Goal: Information Seeking & Learning: Learn about a topic

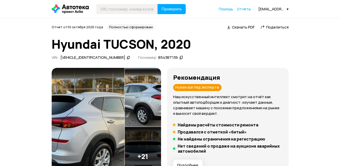
click at [80, 91] on img at bounding box center [88, 127] width 73 height 118
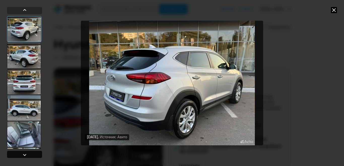
click at [25, 91] on div at bounding box center [25, 155] width 6 height 6
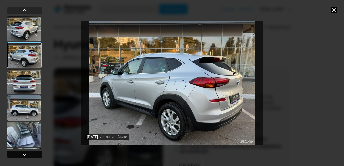
click at [25, 91] on div at bounding box center [25, 155] width 6 height 6
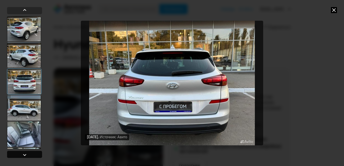
click at [24, 91] on div at bounding box center [25, 155] width 6 height 6
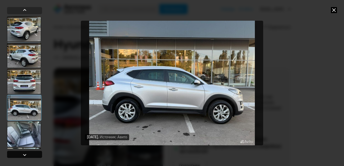
click at [24, 91] on div at bounding box center [25, 155] width 6 height 6
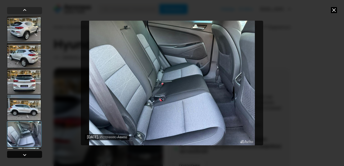
click at [24, 91] on div at bounding box center [25, 155] width 6 height 6
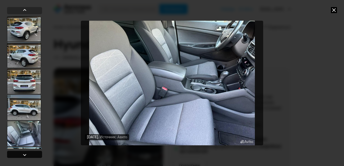
click at [24, 91] on div at bounding box center [25, 155] width 6 height 6
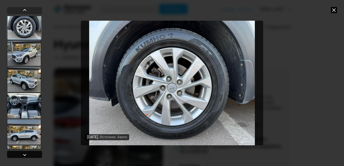
scroll to position [159, 0]
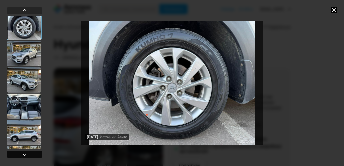
click at [24, 91] on div at bounding box center [25, 155] width 6 height 6
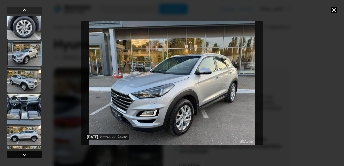
click at [24, 91] on div at bounding box center [25, 155] width 6 height 6
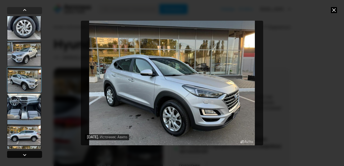
click at [24, 91] on div at bounding box center [25, 155] width 6 height 6
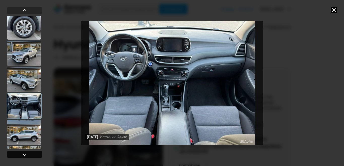
click at [24, 91] on div at bounding box center [25, 155] width 6 height 6
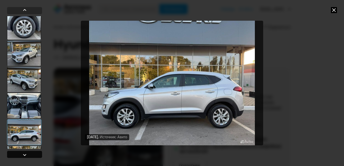
click at [24, 91] on div at bounding box center [25, 155] width 6 height 6
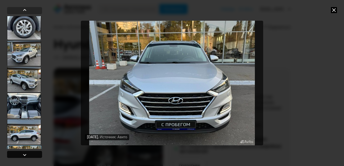
click at [24, 91] on div at bounding box center [25, 155] width 6 height 6
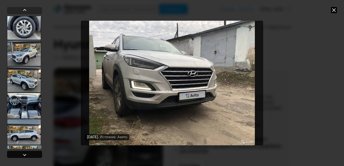
scroll to position [310, 0]
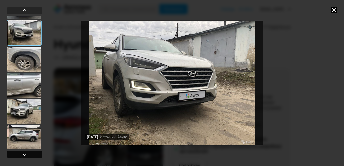
click at [24, 91] on div at bounding box center [25, 155] width 6 height 6
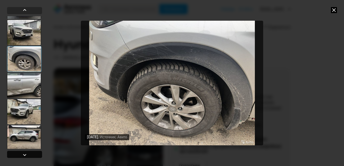
click at [24, 91] on div at bounding box center [25, 155] width 6 height 6
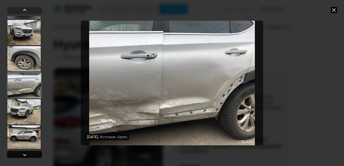
click at [24, 91] on div at bounding box center [25, 155] width 6 height 6
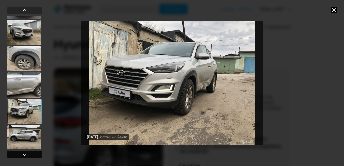
click at [25, 91] on div at bounding box center [25, 155] width 6 height 6
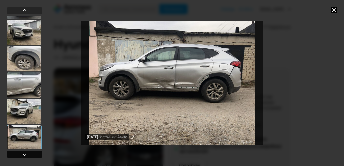
click at [25, 91] on div at bounding box center [25, 155] width 6 height 6
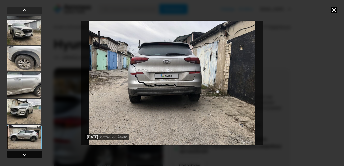
scroll to position [436, 0]
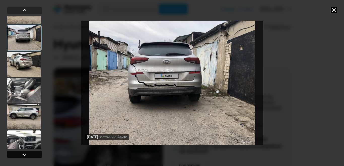
click at [25, 91] on div at bounding box center [25, 155] width 6 height 6
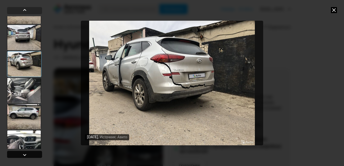
click at [25, 91] on div at bounding box center [25, 155] width 6 height 6
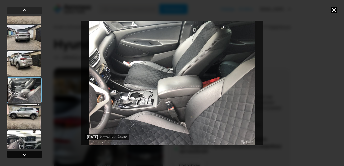
click at [25, 91] on div at bounding box center [25, 155] width 6 height 6
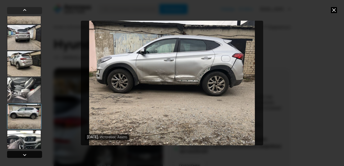
click at [25, 91] on div at bounding box center [25, 155] width 6 height 6
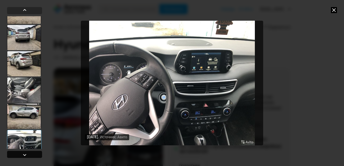
click at [25, 91] on div at bounding box center [25, 155] width 6 height 6
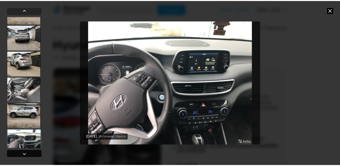
scroll to position [496, 0]
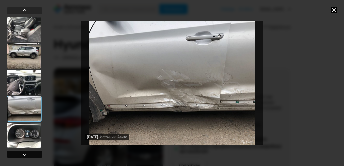
click at [25, 91] on div at bounding box center [25, 155] width 6 height 6
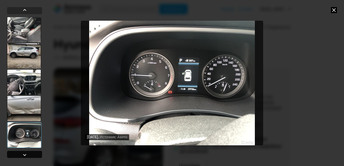
click at [25, 91] on div at bounding box center [25, 155] width 6 height 6
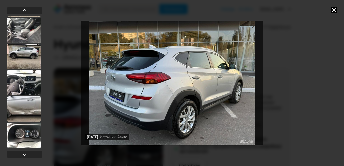
click at [233, 11] on icon at bounding box center [334, 10] width 6 height 6
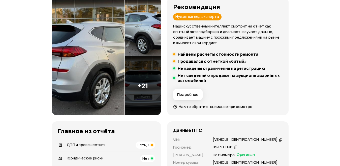
scroll to position [81, 0]
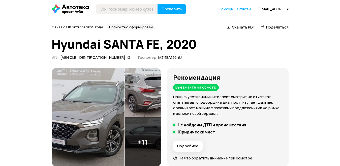
click at [80, 102] on img at bounding box center [88, 117] width 73 height 99
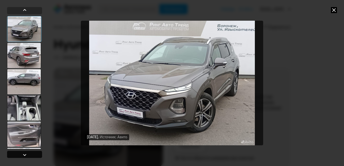
click at [23, 155] on div at bounding box center [25, 155] width 6 height 6
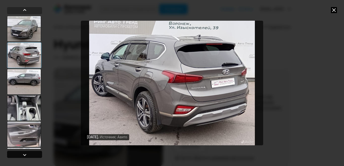
click at [23, 155] on div at bounding box center [25, 155] width 6 height 6
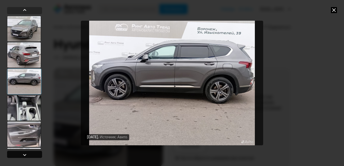
click at [24, 155] on div at bounding box center [25, 155] width 6 height 6
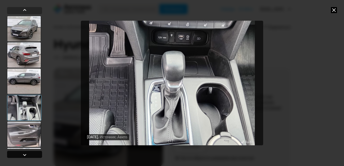
click at [24, 155] on div at bounding box center [25, 155] width 6 height 6
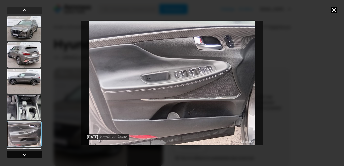
click at [24, 155] on div at bounding box center [25, 155] width 6 height 6
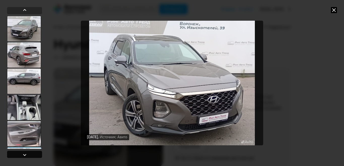
click at [24, 155] on div at bounding box center [25, 155] width 6 height 6
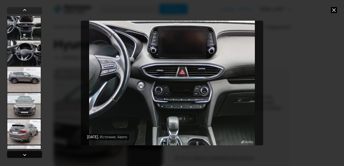
scroll to position [159, 0]
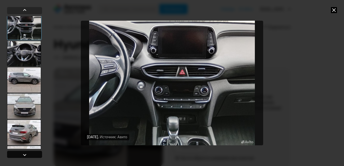
click at [24, 154] on div at bounding box center [25, 155] width 6 height 6
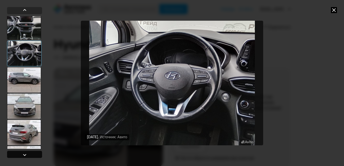
click at [25, 154] on div at bounding box center [25, 155] width 6 height 6
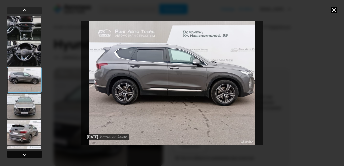
click at [25, 154] on div at bounding box center [25, 155] width 6 height 6
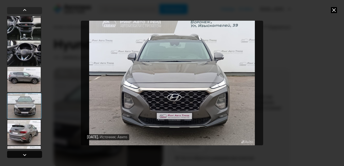
click at [25, 154] on div at bounding box center [25, 155] width 6 height 6
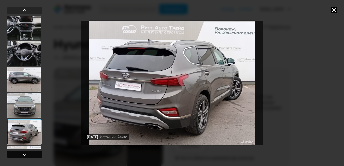
click at [25, 154] on div at bounding box center [25, 155] width 6 height 6
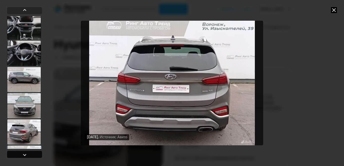
click at [24, 154] on div at bounding box center [25, 155] width 6 height 6
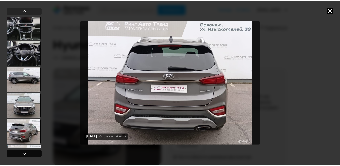
scroll to position [235, 0]
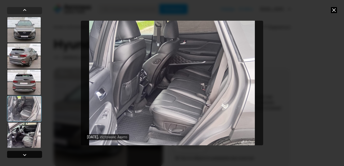
click at [24, 154] on div at bounding box center [25, 155] width 6 height 6
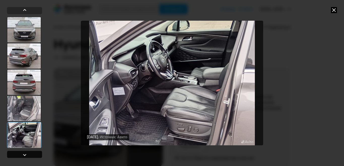
click at [24, 154] on div at bounding box center [25, 155] width 6 height 6
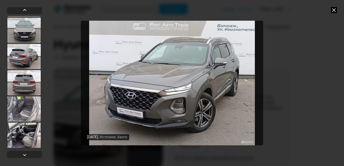
click at [334, 10] on icon at bounding box center [334, 10] width 6 height 6
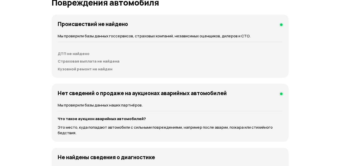
scroll to position [564, 0]
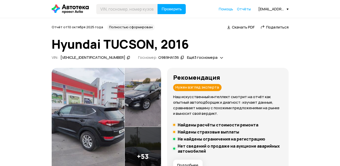
click at [79, 90] on img at bounding box center [88, 127] width 73 height 118
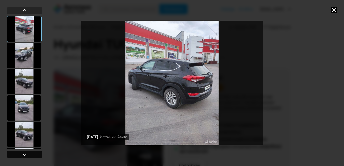
click at [25, 155] on div at bounding box center [25, 155] width 6 height 6
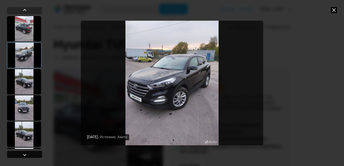
click at [25, 155] on div at bounding box center [25, 155] width 6 height 6
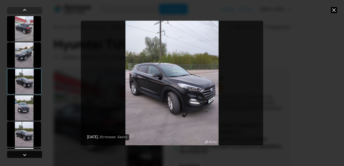
click at [25, 155] on div at bounding box center [25, 155] width 6 height 6
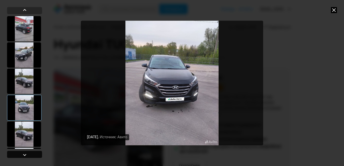
click at [25, 155] on div at bounding box center [25, 155] width 6 height 6
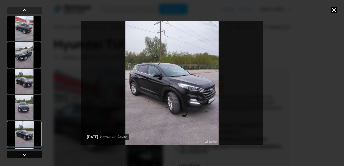
click at [25, 155] on div at bounding box center [25, 155] width 6 height 6
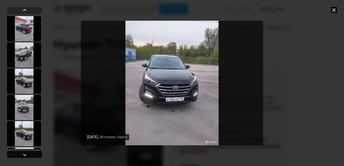
click at [26, 155] on div at bounding box center [25, 155] width 6 height 6
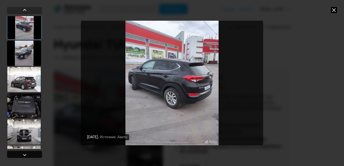
scroll to position [159, 0]
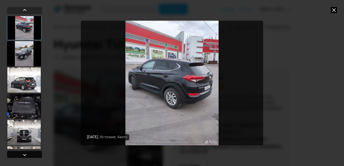
click at [26, 155] on div at bounding box center [25, 155] width 6 height 6
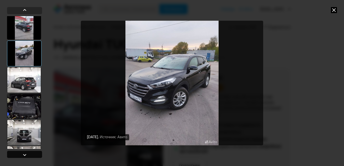
click at [26, 155] on div at bounding box center [25, 155] width 6 height 6
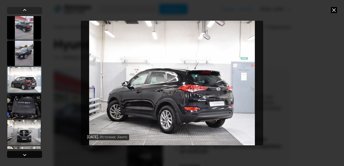
click at [26, 155] on div at bounding box center [25, 155] width 6 height 6
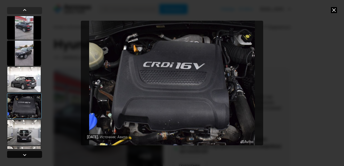
click at [26, 155] on div at bounding box center [25, 155] width 6 height 6
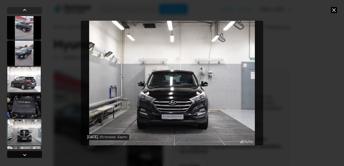
click at [26, 155] on div at bounding box center [25, 155] width 6 height 6
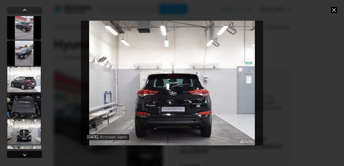
click at [26, 155] on div at bounding box center [25, 155] width 6 height 6
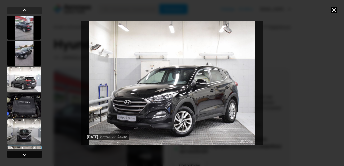
scroll to position [310, 0]
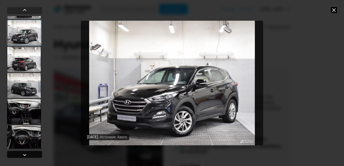
click at [26, 155] on div at bounding box center [25, 155] width 6 height 6
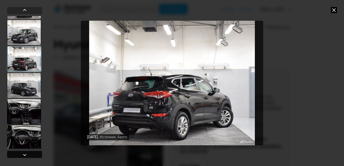
click at [26, 155] on div at bounding box center [25, 155] width 6 height 6
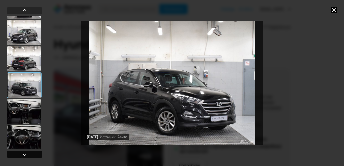
click at [26, 155] on div at bounding box center [25, 155] width 6 height 6
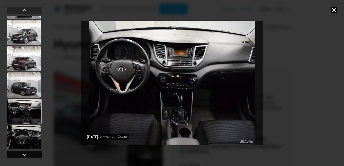
click at [26, 155] on div at bounding box center [25, 155] width 6 height 6
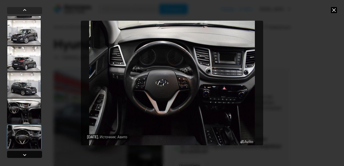
click at [26, 155] on div at bounding box center [25, 155] width 6 height 6
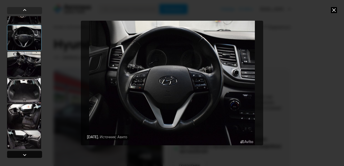
click at [26, 155] on div at bounding box center [25, 155] width 6 height 6
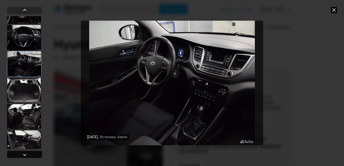
click at [25, 155] on div at bounding box center [25, 155] width 6 height 6
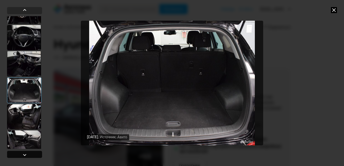
click at [25, 155] on div at bounding box center [25, 155] width 6 height 6
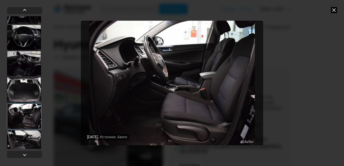
click at [24, 147] on div at bounding box center [24, 142] width 34 height 25
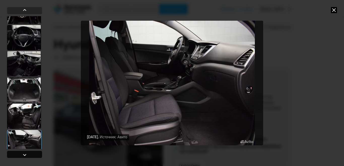
click at [24, 155] on div at bounding box center [25, 155] width 6 height 6
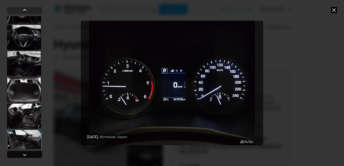
scroll to position [562, 0]
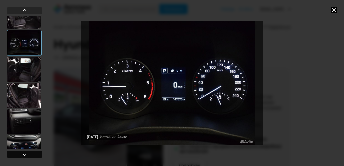
click at [24, 155] on div at bounding box center [25, 155] width 6 height 6
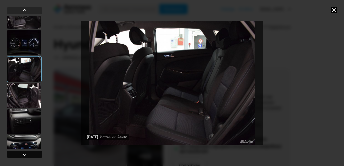
click at [25, 155] on div at bounding box center [25, 155] width 6 height 6
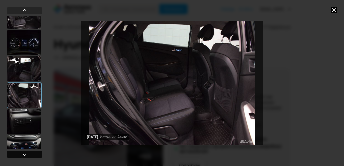
click at [25, 155] on div at bounding box center [25, 155] width 6 height 6
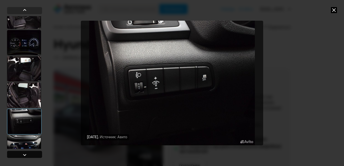
click at [25, 155] on div at bounding box center [25, 155] width 6 height 6
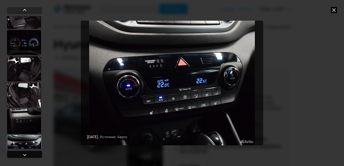
click at [25, 155] on div at bounding box center [25, 155] width 6 height 6
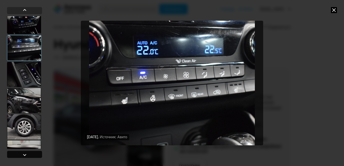
click at [25, 155] on div at bounding box center [25, 155] width 6 height 6
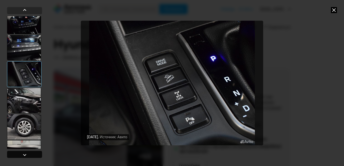
click at [25, 155] on div at bounding box center [25, 155] width 6 height 6
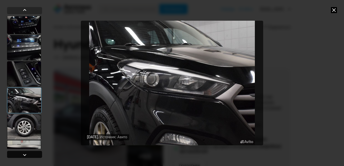
click at [26, 155] on div at bounding box center [25, 155] width 6 height 6
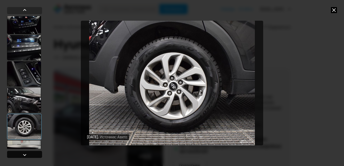
click at [26, 155] on div at bounding box center [25, 155] width 6 height 6
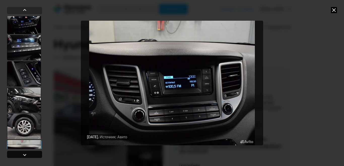
click at [27, 155] on div at bounding box center [25, 155] width 6 height 6
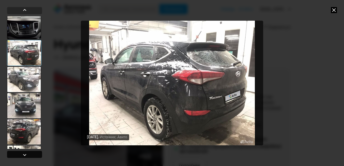
click at [27, 155] on div at bounding box center [25, 155] width 6 height 6
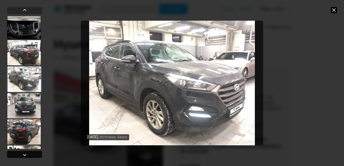
click at [27, 155] on div at bounding box center [25, 155] width 6 height 6
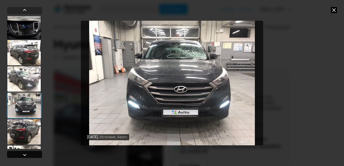
click at [27, 155] on div at bounding box center [25, 155] width 6 height 6
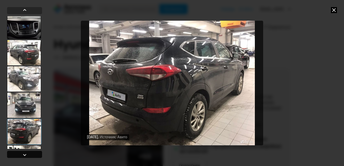
click at [27, 155] on div at bounding box center [25, 155] width 6 height 6
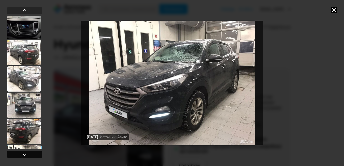
click at [27, 155] on div at bounding box center [25, 155] width 6 height 6
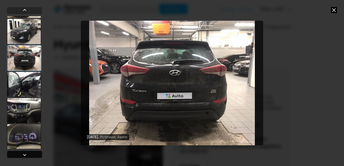
click at [27, 155] on div at bounding box center [25, 155] width 6 height 6
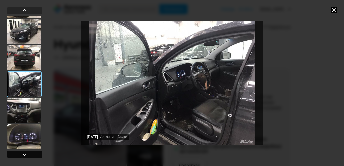
click at [28, 155] on div at bounding box center [24, 154] width 35 height 7
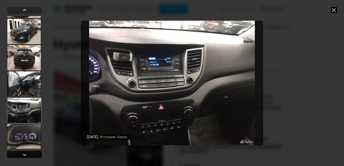
click at [28, 155] on div at bounding box center [24, 154] width 35 height 7
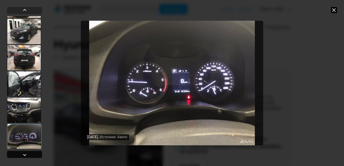
click at [28, 155] on div at bounding box center [24, 154] width 35 height 7
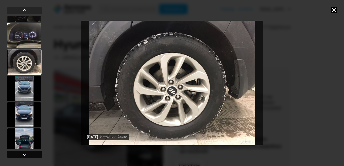
click at [28, 155] on div at bounding box center [24, 154] width 35 height 7
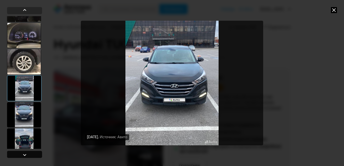
click at [28, 155] on div at bounding box center [24, 154] width 35 height 7
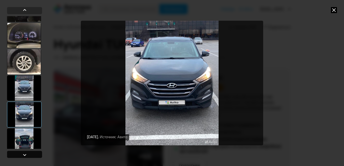
click at [28, 155] on div at bounding box center [24, 154] width 35 height 7
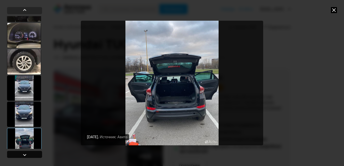
click at [28, 155] on div at bounding box center [24, 154] width 35 height 7
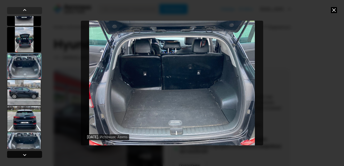
click at [28, 155] on div at bounding box center [24, 154] width 35 height 7
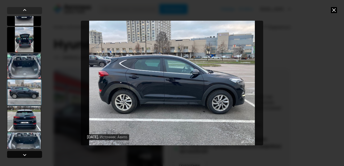
click at [29, 154] on div at bounding box center [24, 154] width 35 height 7
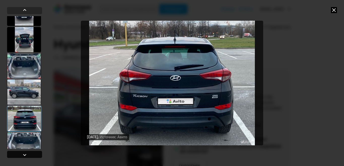
click at [29, 154] on div at bounding box center [24, 154] width 35 height 7
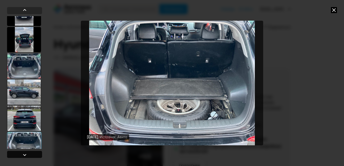
click at [29, 154] on div at bounding box center [24, 154] width 35 height 7
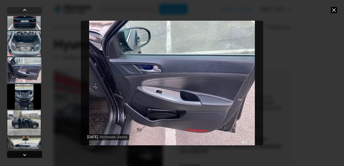
click at [29, 154] on div at bounding box center [24, 154] width 35 height 7
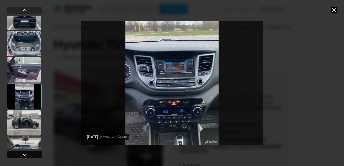
click at [29, 154] on div at bounding box center [24, 154] width 35 height 7
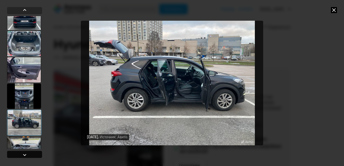
click at [29, 154] on div at bounding box center [24, 154] width 35 height 7
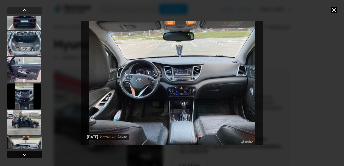
click at [29, 154] on div at bounding box center [24, 154] width 35 height 7
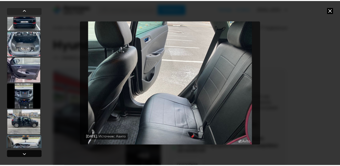
scroll to position [1334, 0]
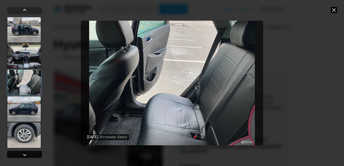
click at [30, 153] on div at bounding box center [24, 154] width 35 height 7
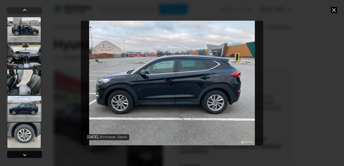
click at [30, 153] on div at bounding box center [24, 154] width 35 height 7
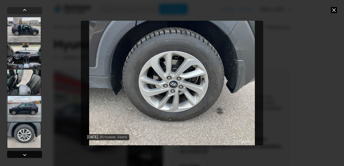
click at [30, 153] on div at bounding box center [24, 154] width 35 height 7
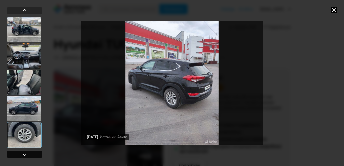
click at [30, 153] on div at bounding box center [24, 154] width 35 height 7
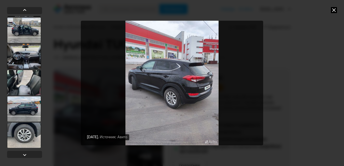
click at [331, 11] on icon at bounding box center [334, 10] width 6 height 6
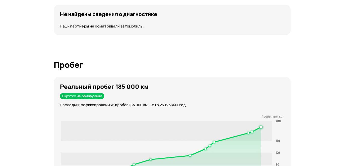
scroll to position [785, 0]
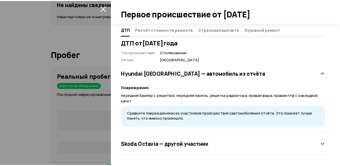
scroll to position [113, 0]
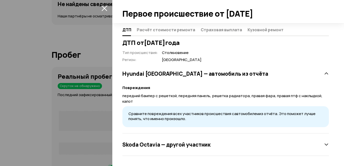
click at [105, 10] on icon "закрыть" at bounding box center [104, 8] width 6 height 6
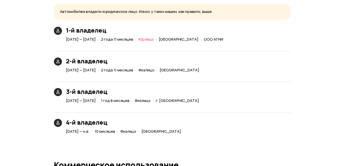
scroll to position [1229, 0]
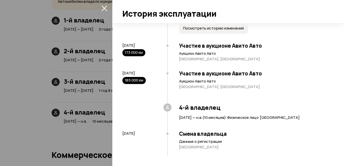
scroll to position [2110, 0]
